Goal: Task Accomplishment & Management: Use online tool/utility

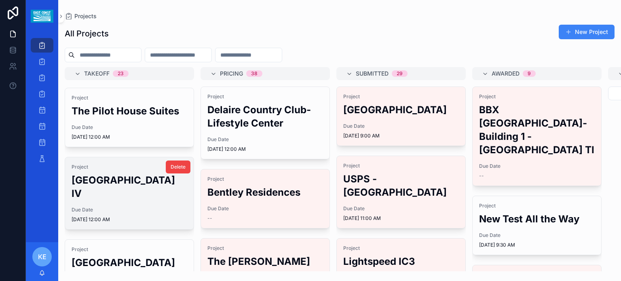
scroll to position [175, 0]
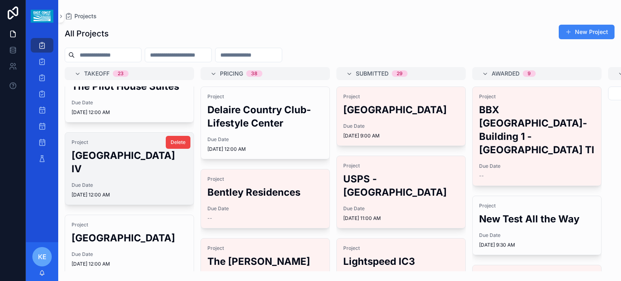
click at [107, 192] on div "Project [GEOGRAPHIC_DATA] IV Due Date [DATE] 12:00 AM" at bounding box center [129, 169] width 129 height 72
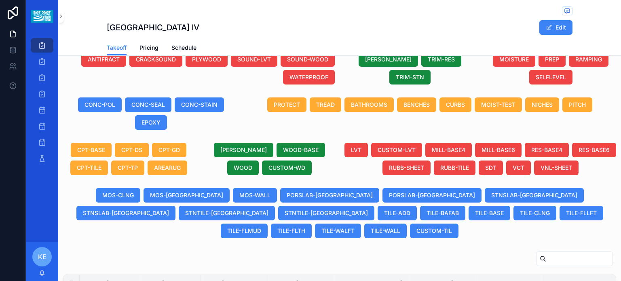
scroll to position [337, 0]
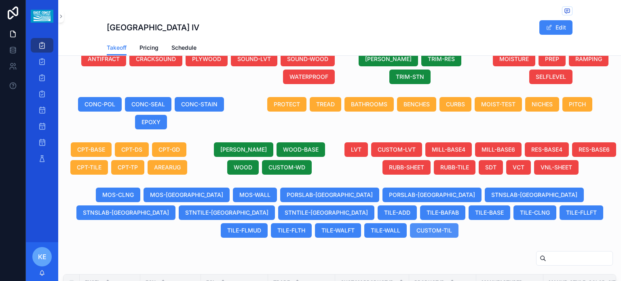
click at [452, 226] on span "CUSTOM-TIL" at bounding box center [434, 230] width 36 height 8
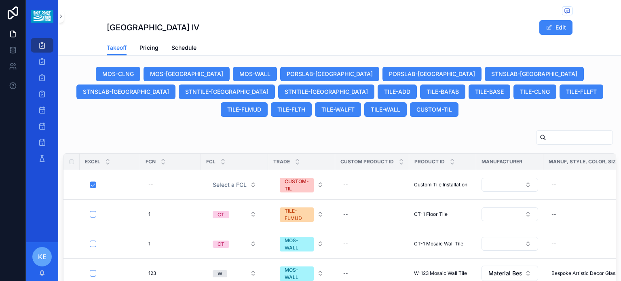
scroll to position [486, 0]
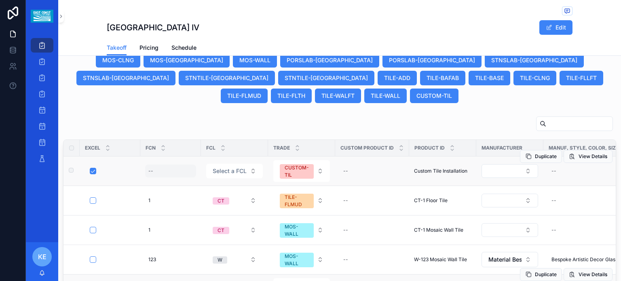
click at [168, 164] on div "--" at bounding box center [170, 170] width 51 height 13
type input "*"
click at [251, 169] on button "scrollable content" at bounding box center [247, 172] width 10 height 10
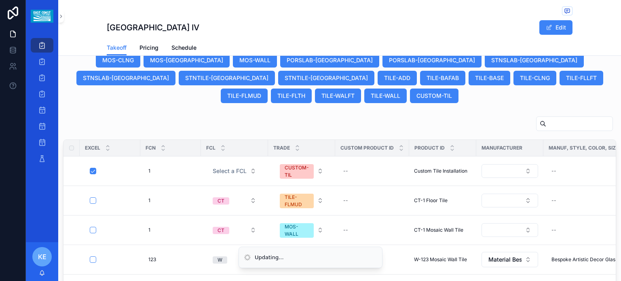
click at [247, 164] on button "Select a FCL" at bounding box center [234, 171] width 57 height 15
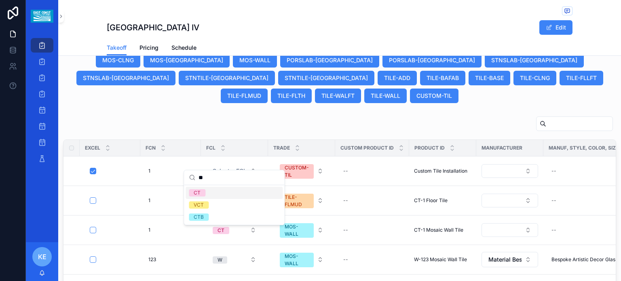
type input "**"
click at [205, 192] on span "CT" at bounding box center [197, 192] width 17 height 7
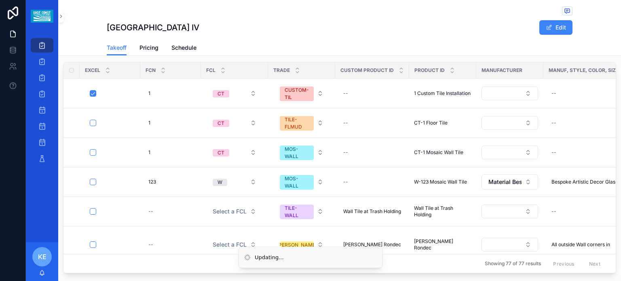
scroll to position [550, 0]
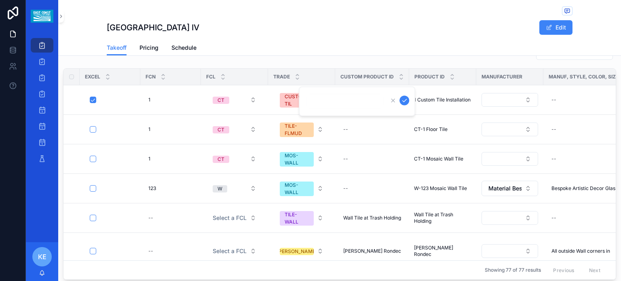
scroll to position [0, 38]
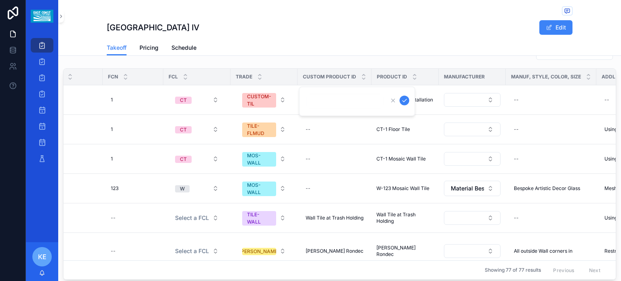
click at [316, 102] on input "scrollable content" at bounding box center [344, 101] width 77 height 11
type input "*"
click at [405, 101] on icon "scrollable content" at bounding box center [404, 100] width 6 height 6
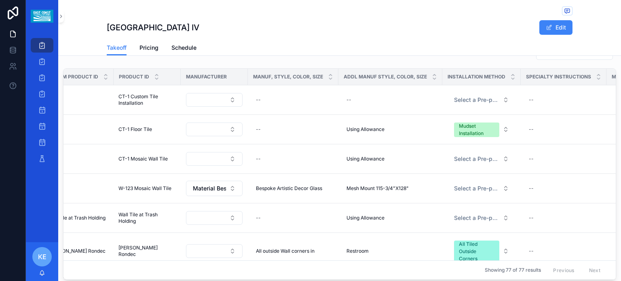
scroll to position [0, 296]
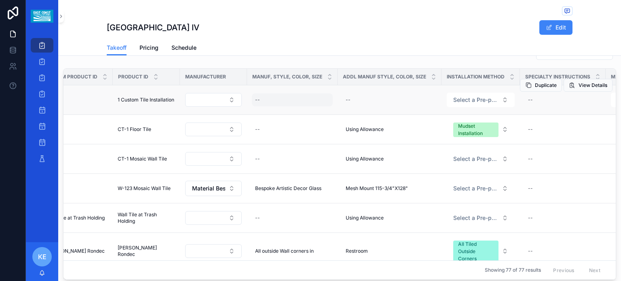
click at [257, 97] on div "--" at bounding box center [257, 100] width 5 height 6
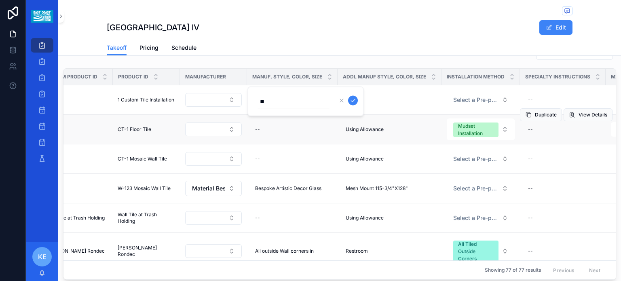
type input "**********"
click at [354, 105] on button "scrollable content" at bounding box center [353, 101] width 10 height 10
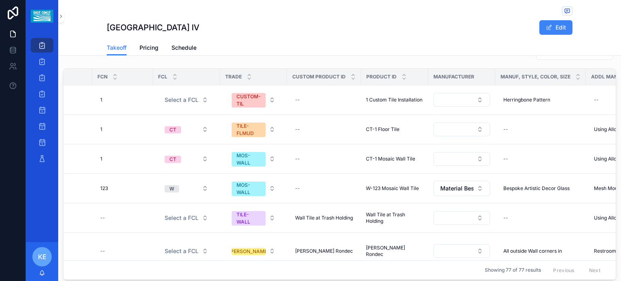
scroll to position [0, 0]
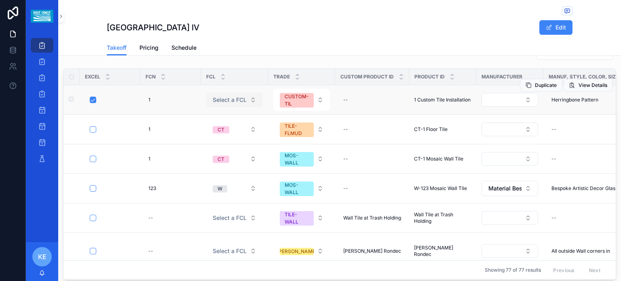
click at [249, 93] on button "Select a FCL" at bounding box center [234, 100] width 57 height 15
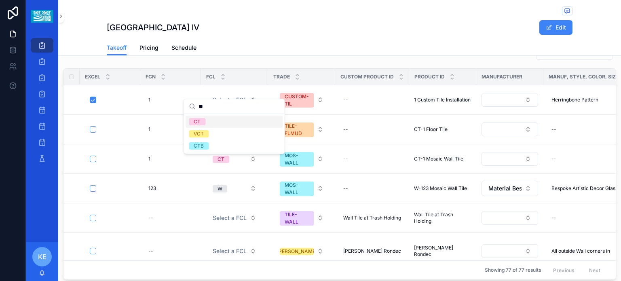
type input "**"
click at [198, 119] on div "CT" at bounding box center [197, 121] width 7 height 7
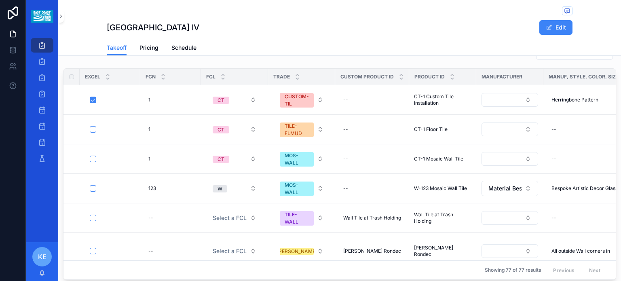
scroll to position [549, 0]
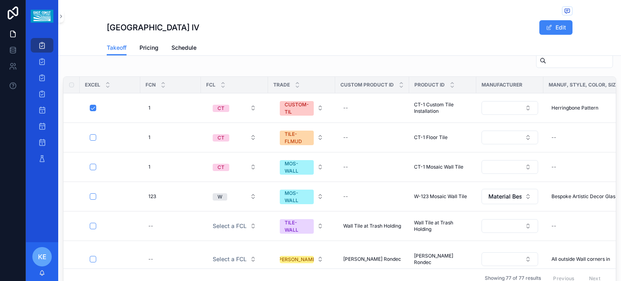
drag, startPoint x: 472, startPoint y: 18, endPoint x: 485, endPoint y: 29, distance: 16.4
click at [485, 29] on div "[GEOGRAPHIC_DATA] IV Edit" at bounding box center [340, 20] width 466 height 40
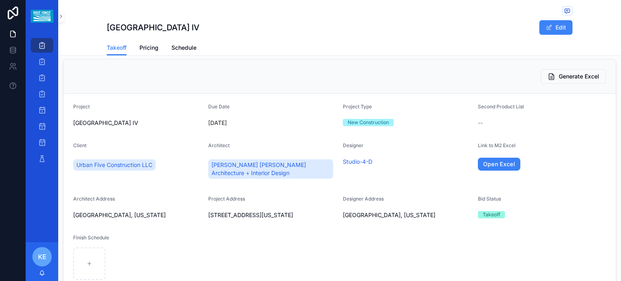
scroll to position [0, 0]
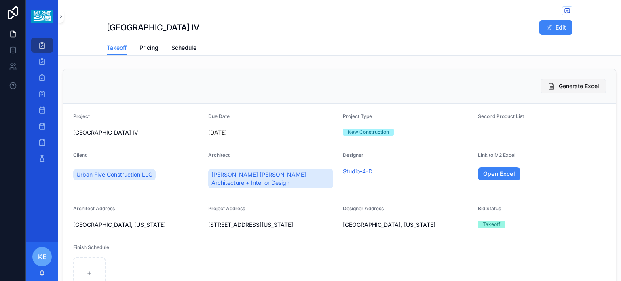
click at [551, 81] on button "Generate Excel" at bounding box center [572, 86] width 65 height 15
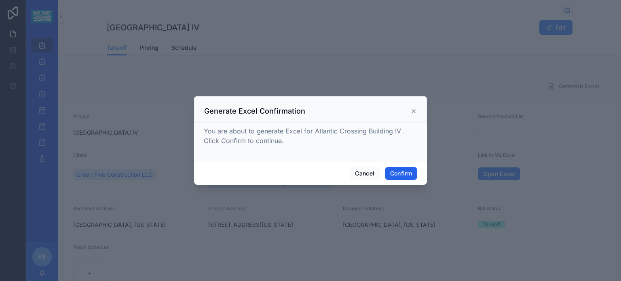
click at [401, 171] on button "Confirm" at bounding box center [401, 173] width 32 height 13
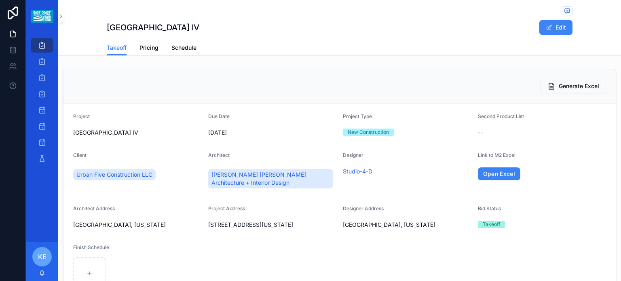
scroll to position [27, 0]
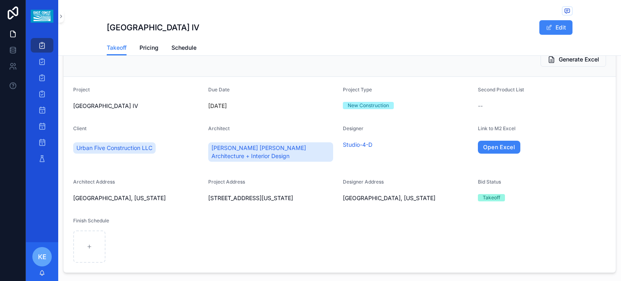
click at [482, 147] on div "Link to M2 Excel Open Excel" at bounding box center [542, 145] width 129 height 40
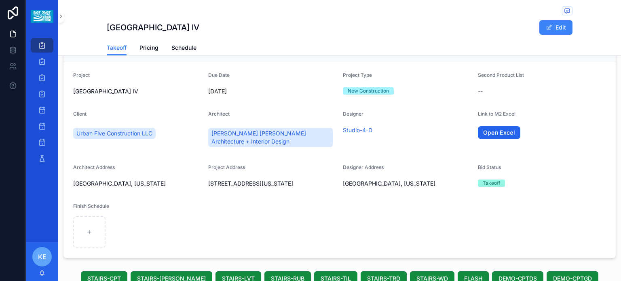
click at [480, 133] on link "Open Excel" at bounding box center [499, 132] width 43 height 13
